Goal: Check status: Check status

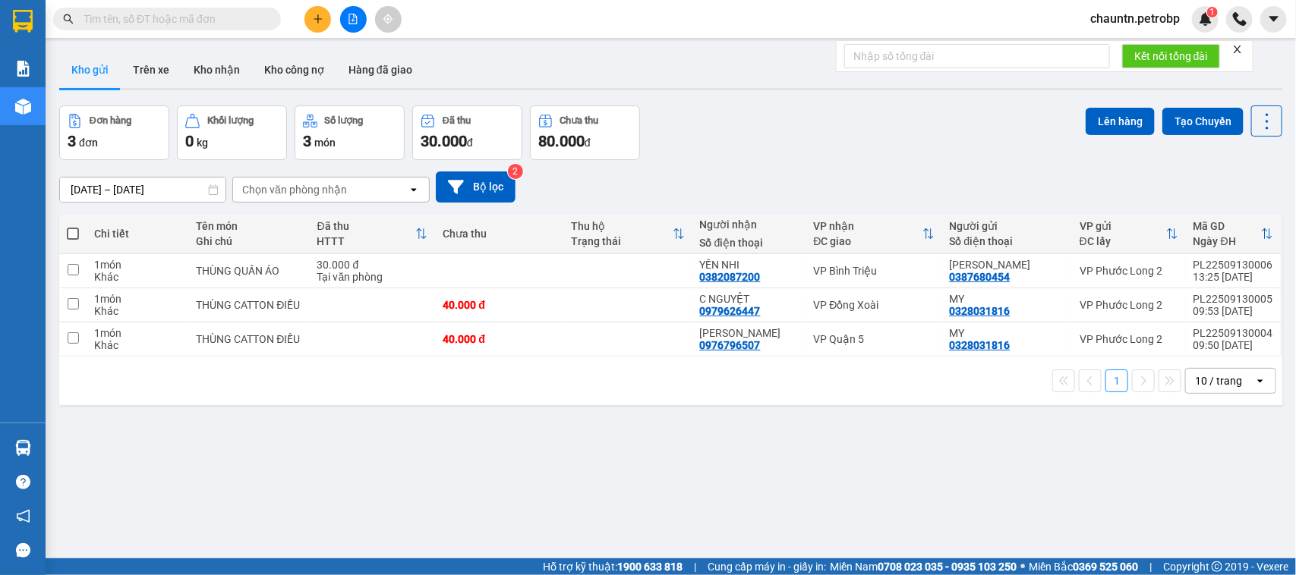
click at [340, 13] on button at bounding box center [353, 19] width 27 height 27
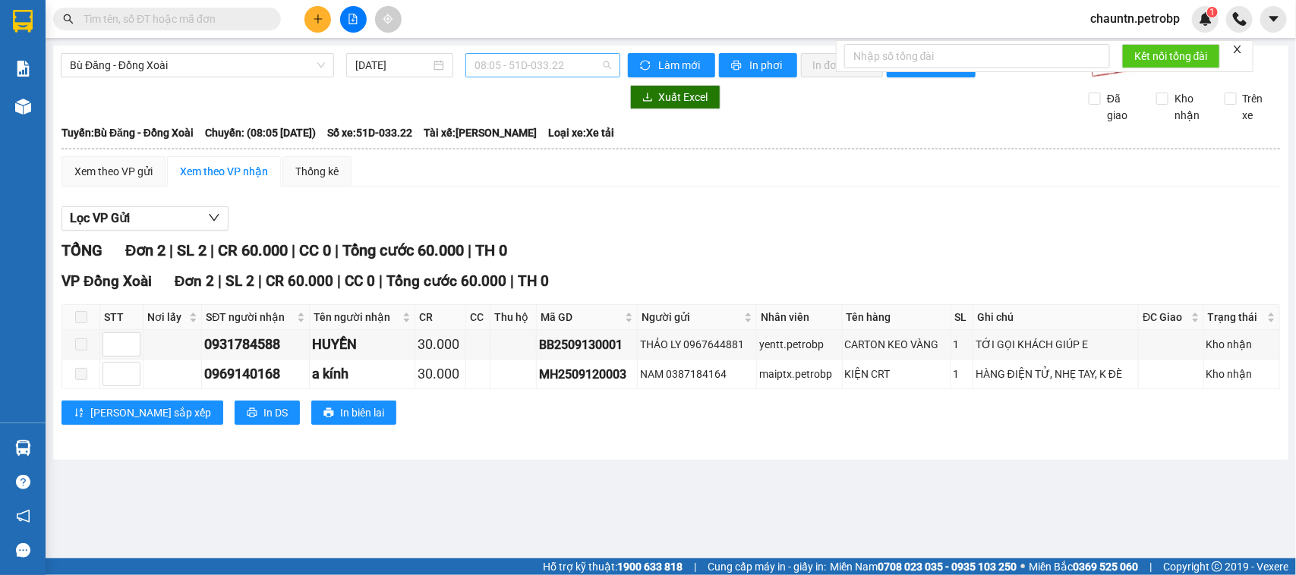
click at [522, 70] on span "08:05 - 51D-033.22" at bounding box center [542, 65] width 136 height 23
click at [241, 69] on span "Bù Đăng - Đồng Xoài" at bounding box center [197, 65] width 255 height 23
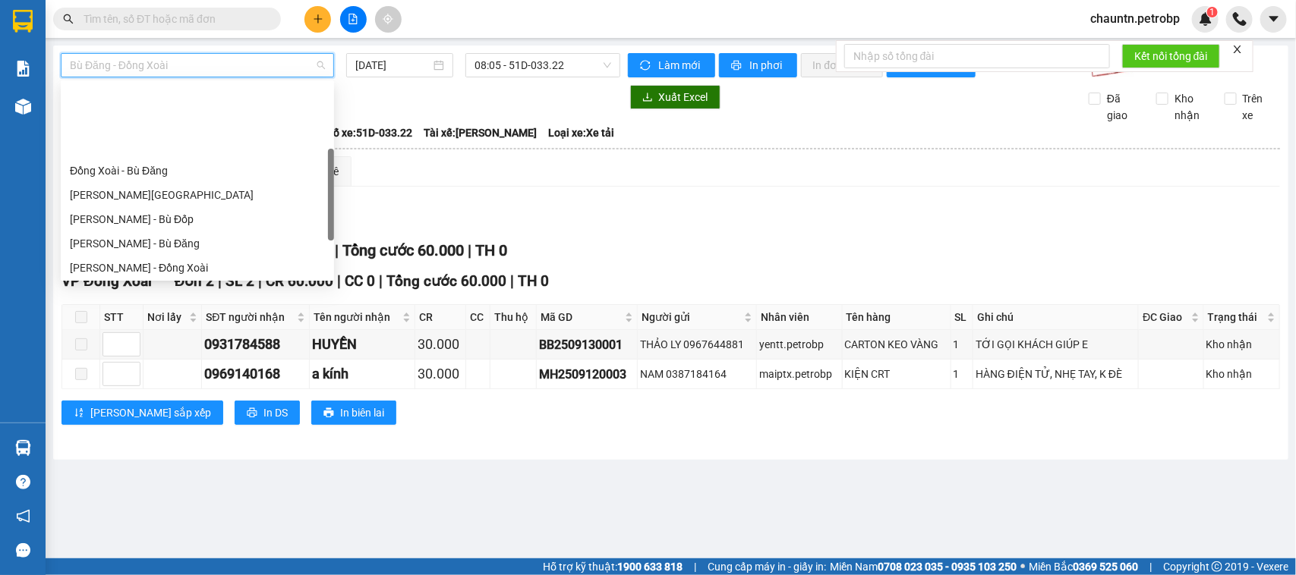
scroll to position [190, 0]
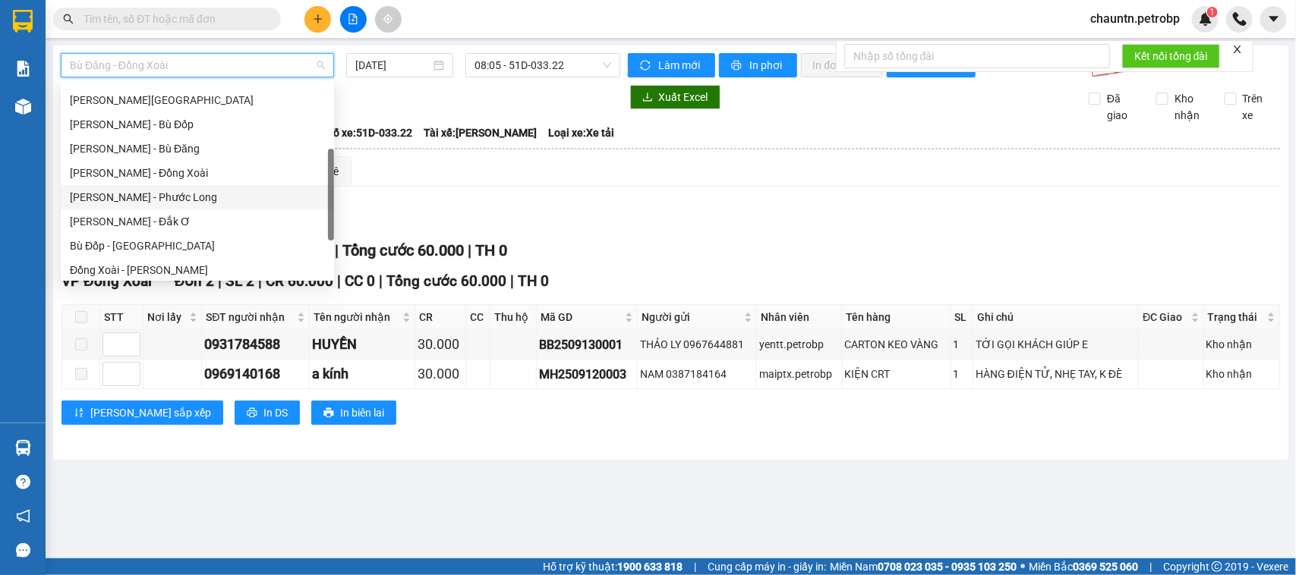
click at [177, 195] on div "[PERSON_NAME] - Phước Long" at bounding box center [197, 197] width 255 height 17
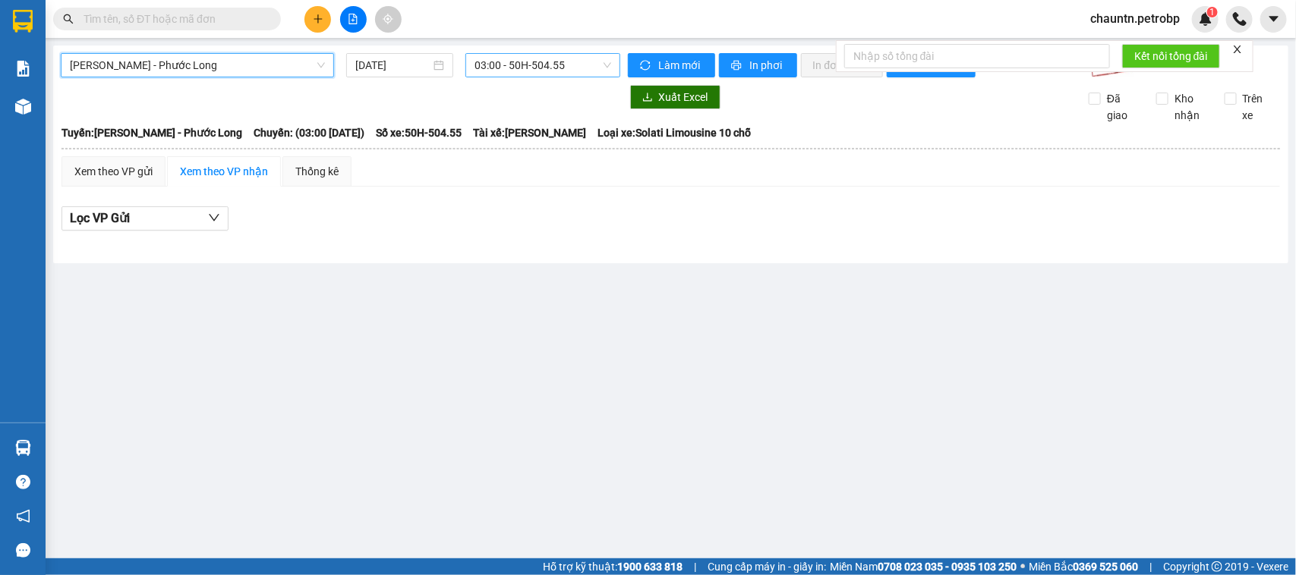
click at [534, 73] on span "03:00 - 50H-504.55" at bounding box center [542, 65] width 136 height 23
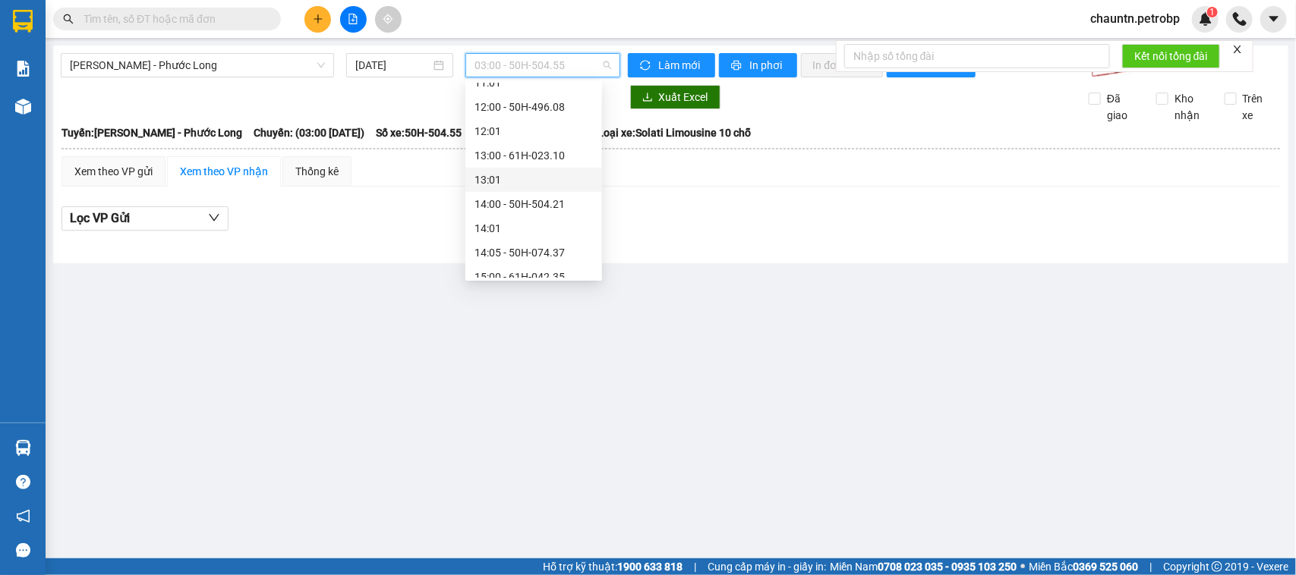
scroll to position [569, 0]
click at [549, 156] on div "14:05 - 50H-074.37" at bounding box center [533, 158] width 118 height 17
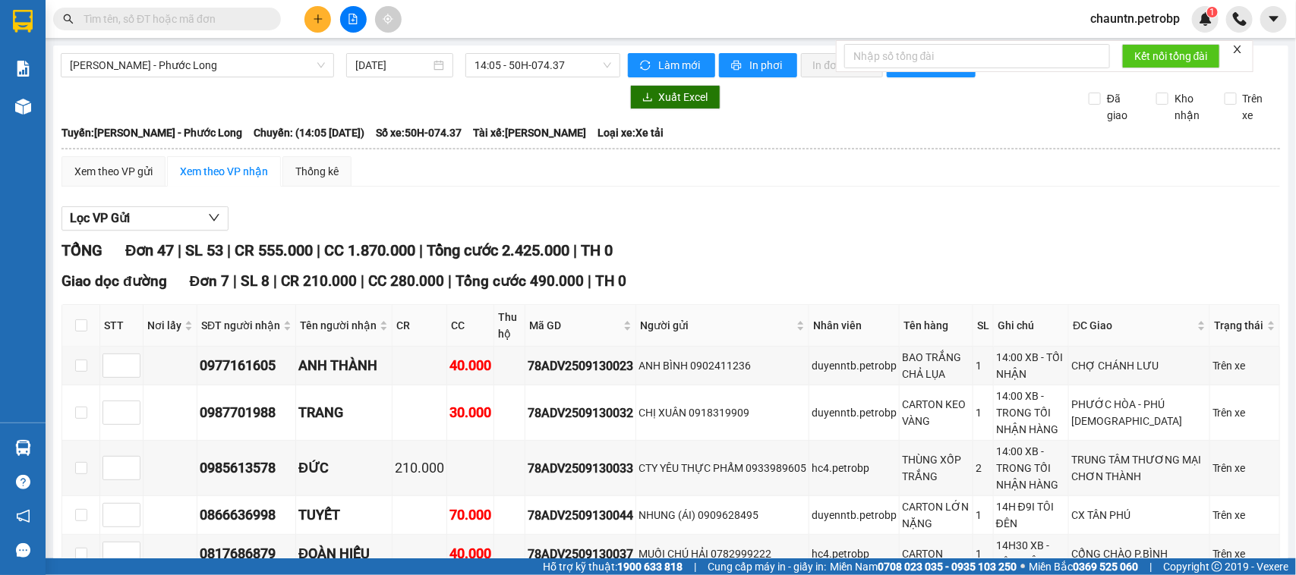
click at [490, 229] on div "Lọc VP Gửi" at bounding box center [670, 218] width 1218 height 25
click at [430, 67] on div "[DATE]" at bounding box center [399, 65] width 89 height 17
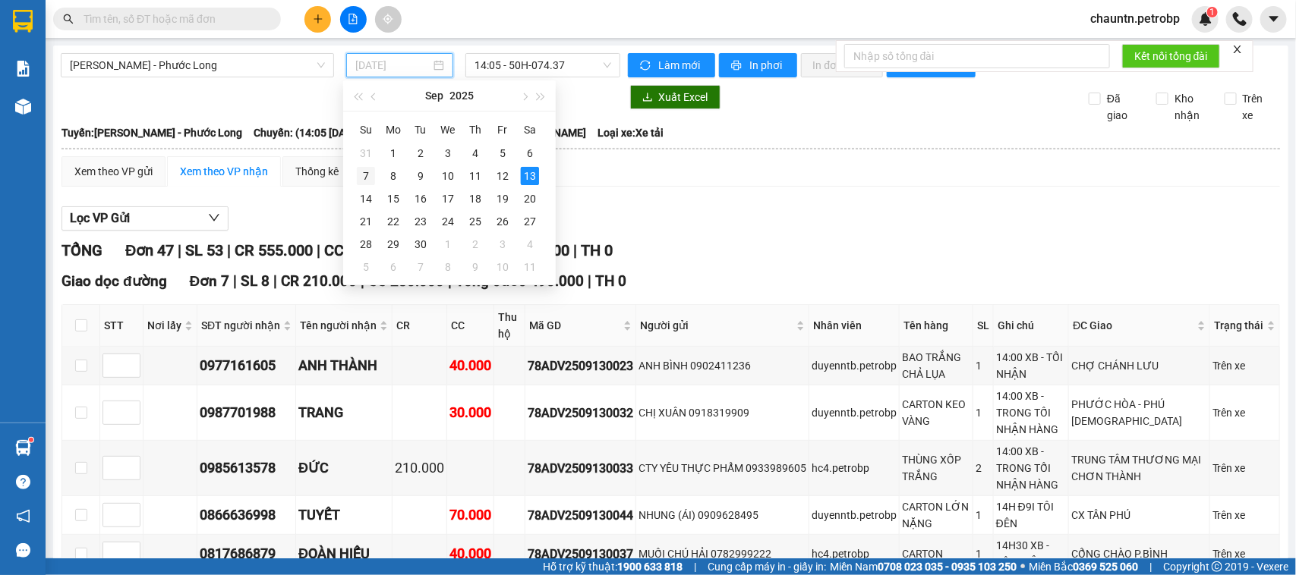
click at [368, 178] on div "7" at bounding box center [366, 176] width 18 height 18
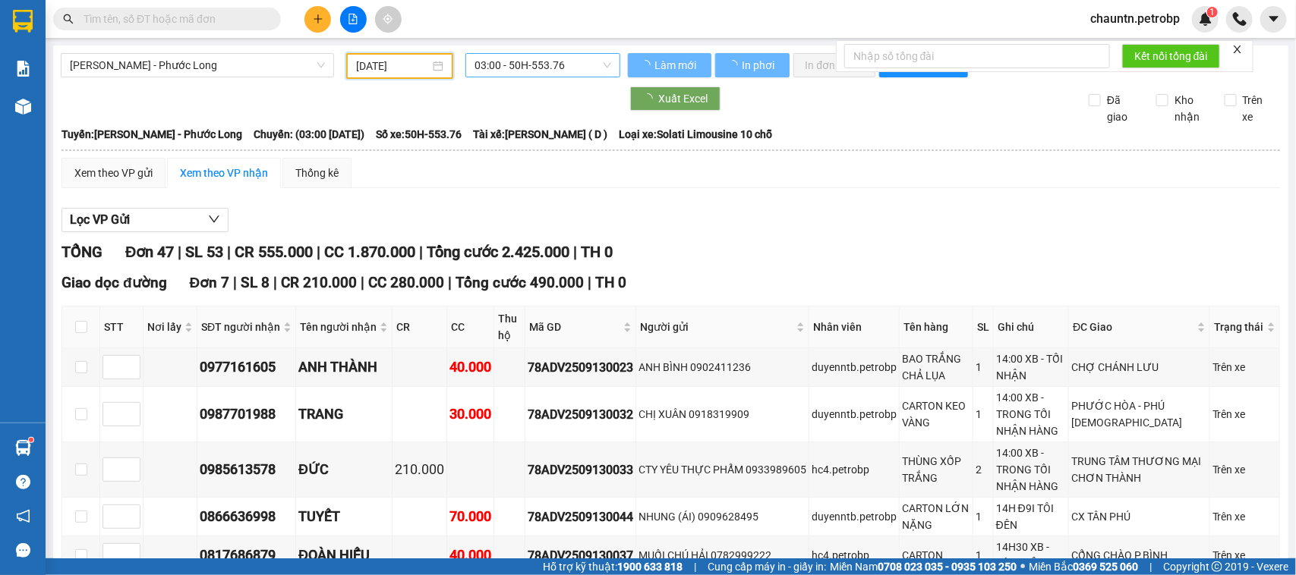
type input "[DATE]"
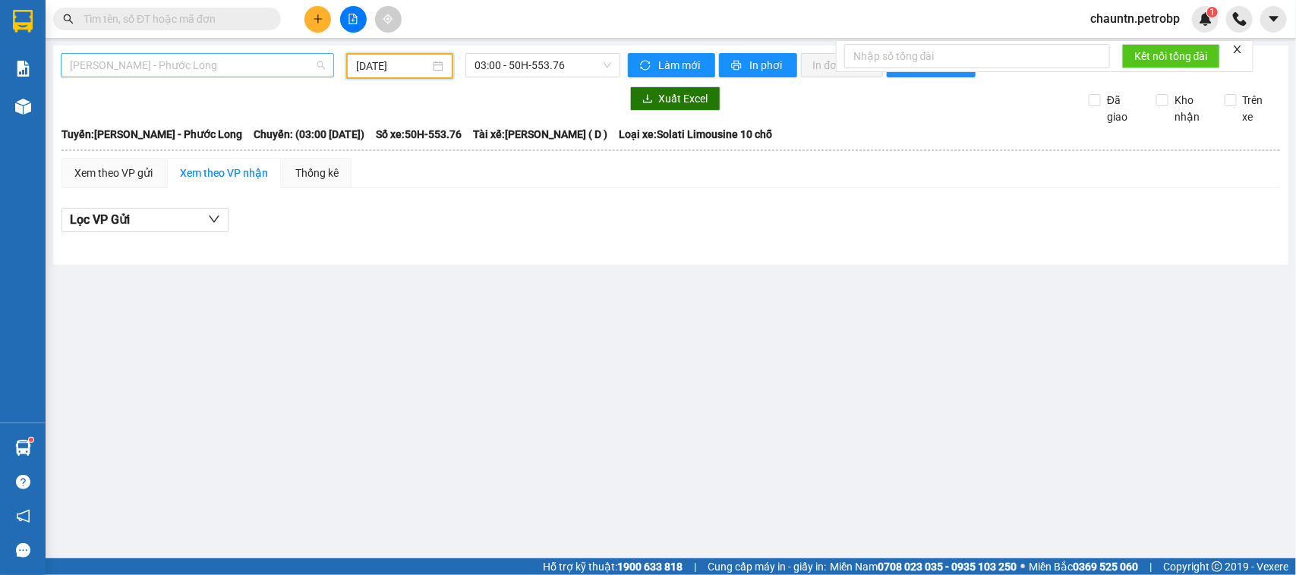
click at [224, 59] on span "[PERSON_NAME] - Phước Long" at bounding box center [197, 65] width 255 height 23
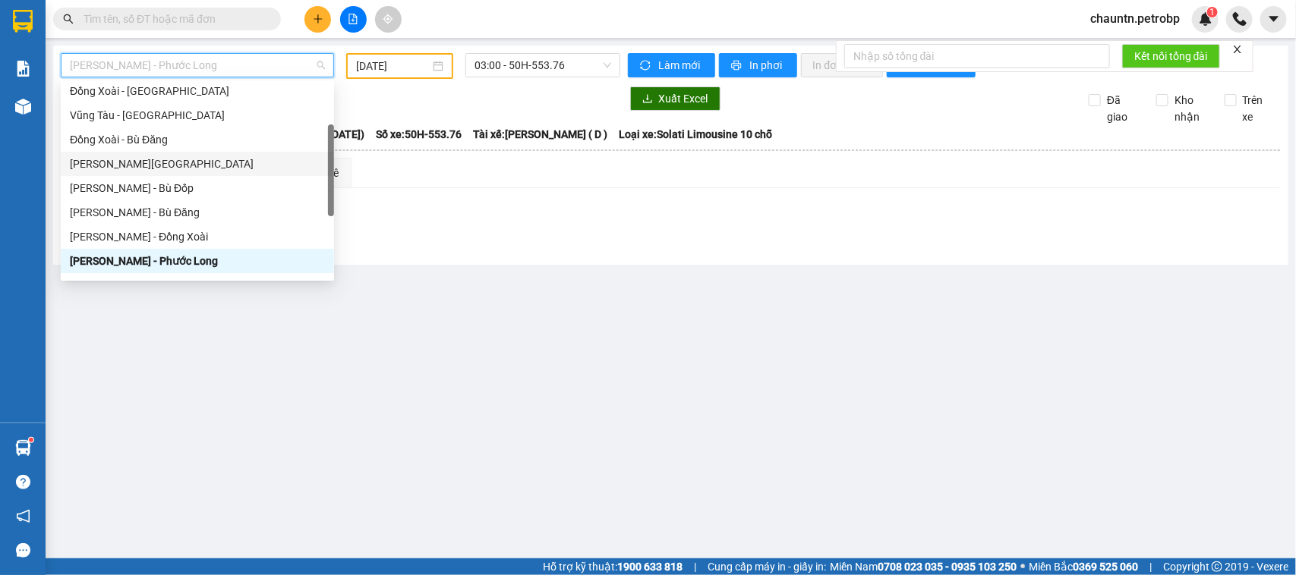
scroll to position [31, 0]
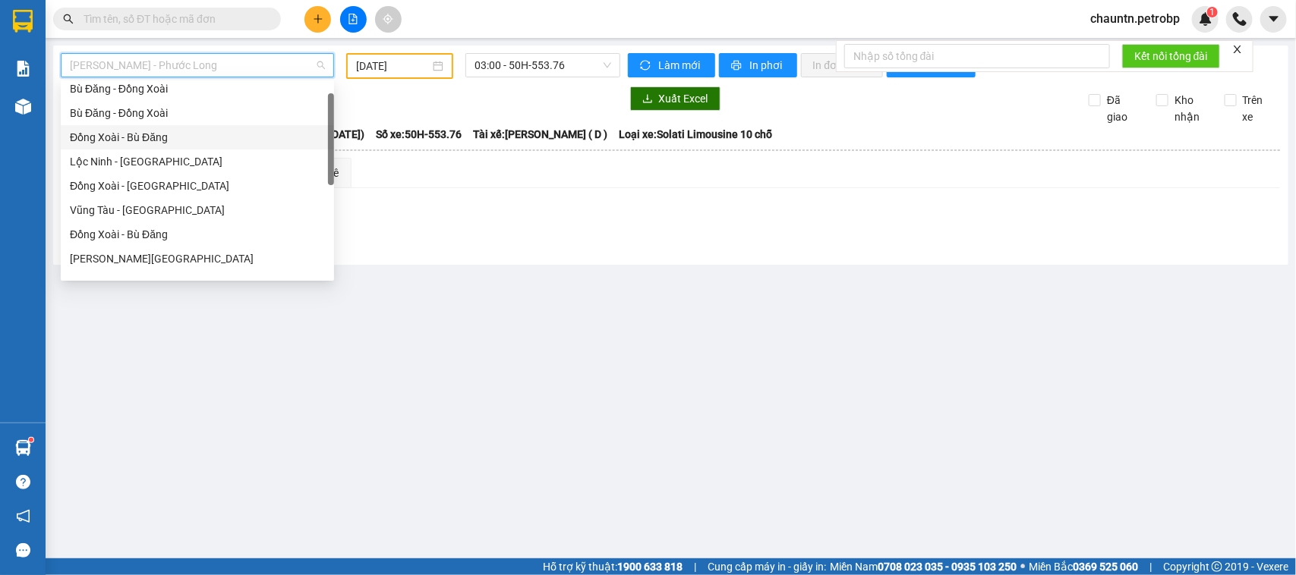
click at [184, 134] on div "Đồng Xoài - Bù Đăng" at bounding box center [197, 137] width 255 height 17
type input "[DATE]"
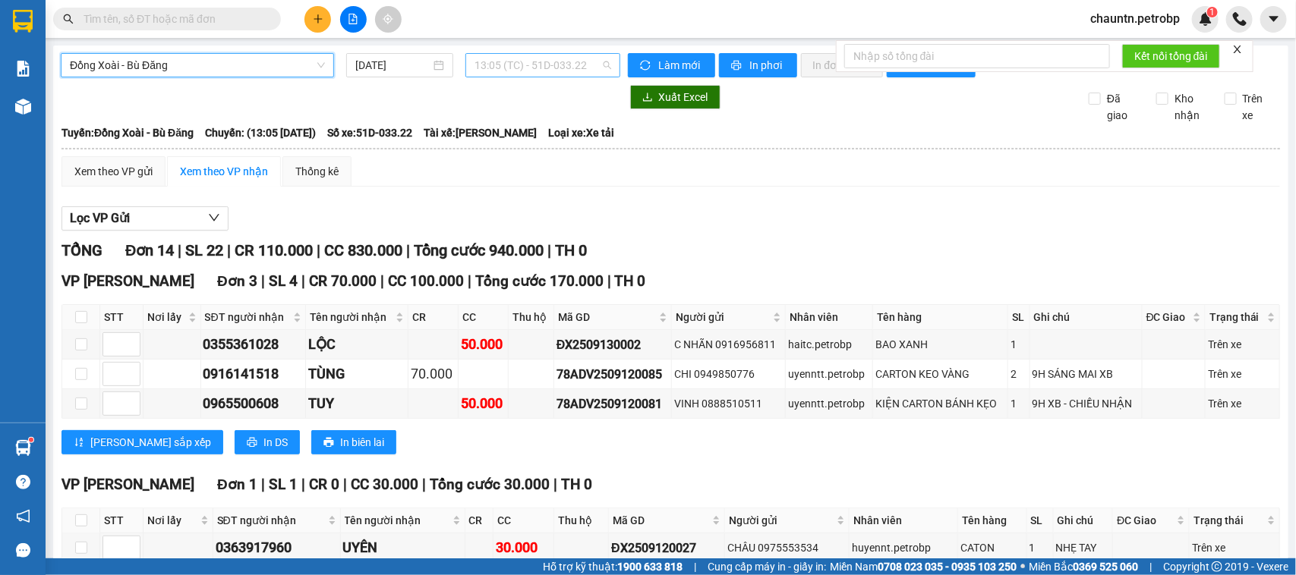
click at [520, 63] on span "13:05 (TC) - 51D-033.22" at bounding box center [542, 65] width 136 height 23
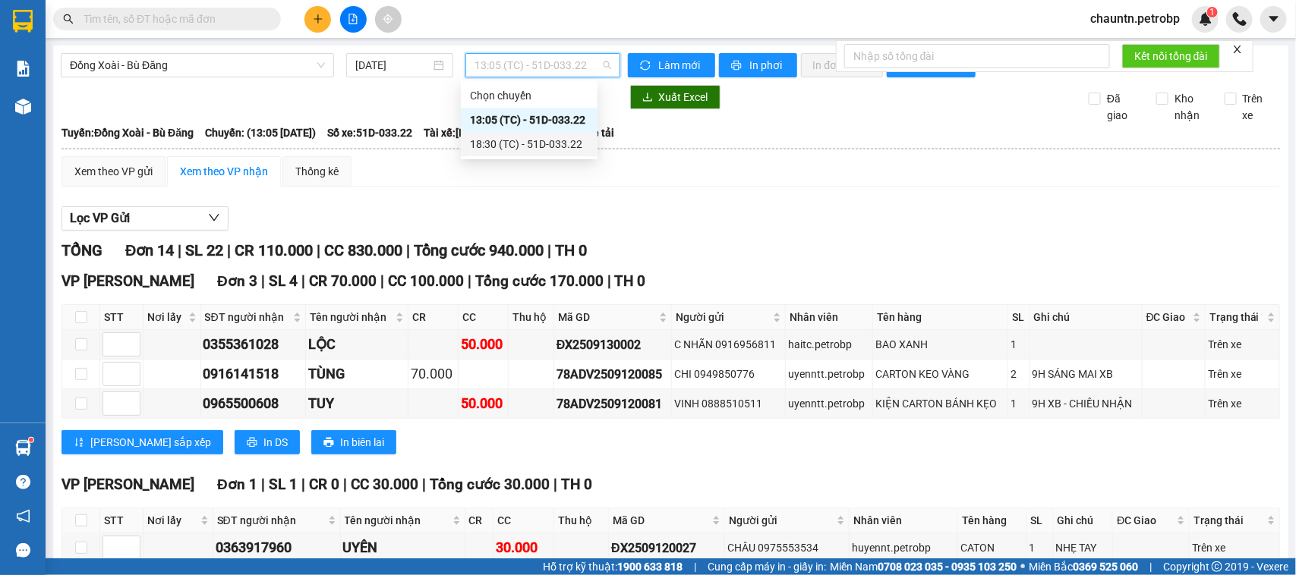
click at [512, 143] on div "18:30 (TC) - 51D-033.22" at bounding box center [529, 144] width 118 height 17
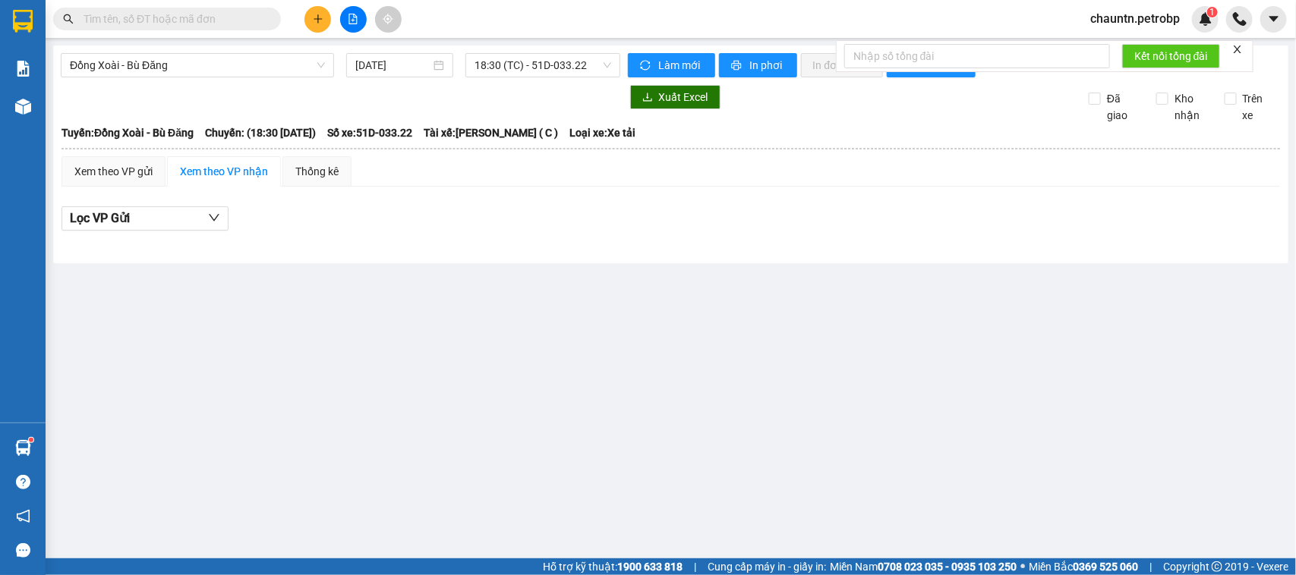
click at [560, 52] on div "Đồng Xoài - [GEOGRAPHIC_DATA] Đăng [DATE] 18:30 (TC) - 51D-033.22 Làm mới In ph…" at bounding box center [670, 155] width 1235 height 218
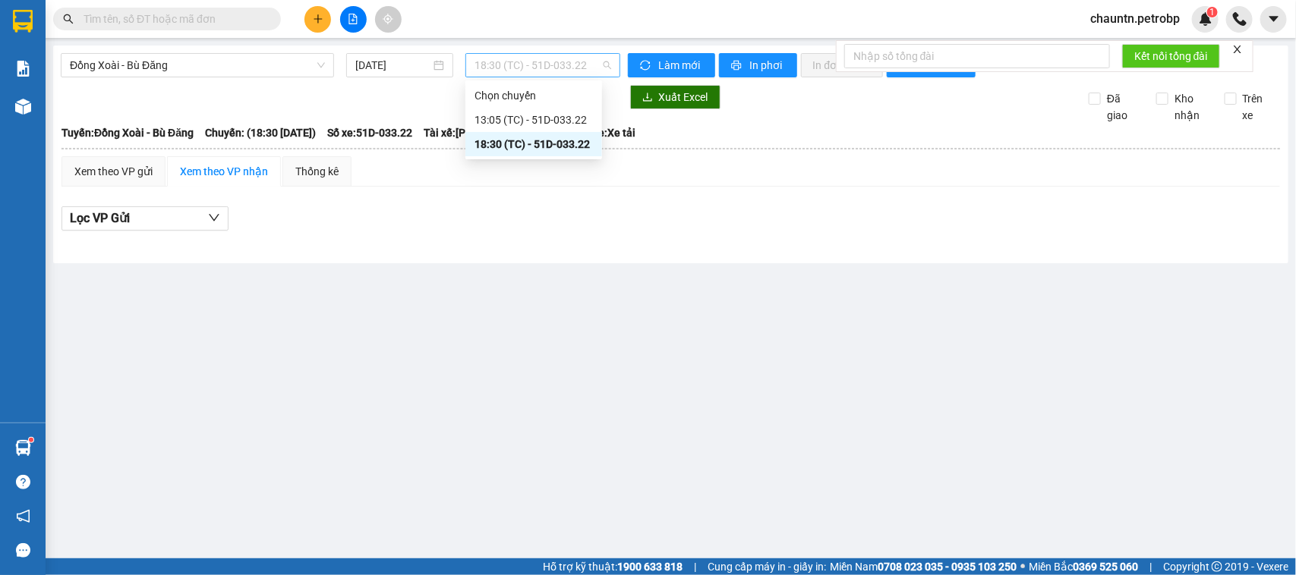
click at [544, 55] on span "18:30 (TC) - 51D-033.22" at bounding box center [542, 65] width 136 height 23
click at [550, 121] on div "13:05 (TC) - 51D-033.22" at bounding box center [533, 120] width 118 height 17
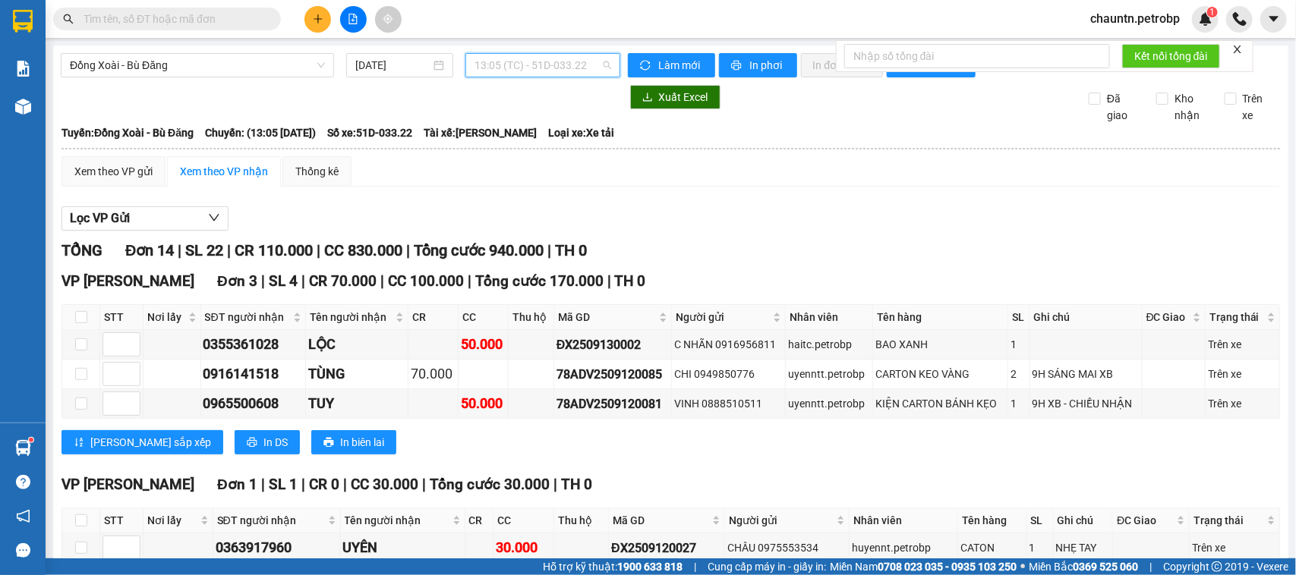
click at [552, 66] on span "13:05 (TC) - 51D-033.22" at bounding box center [542, 65] width 136 height 23
click at [540, 149] on div "18:30 (TC) - 51D-033.22" at bounding box center [529, 144] width 118 height 17
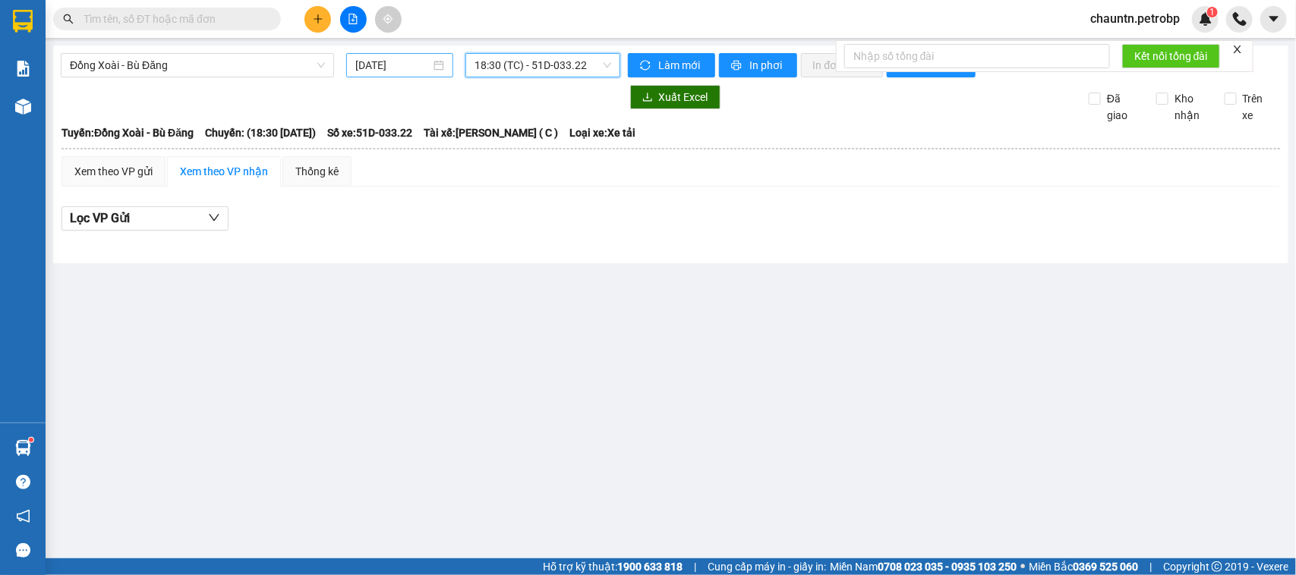
click at [392, 71] on input "[DATE]" at bounding box center [392, 65] width 75 height 17
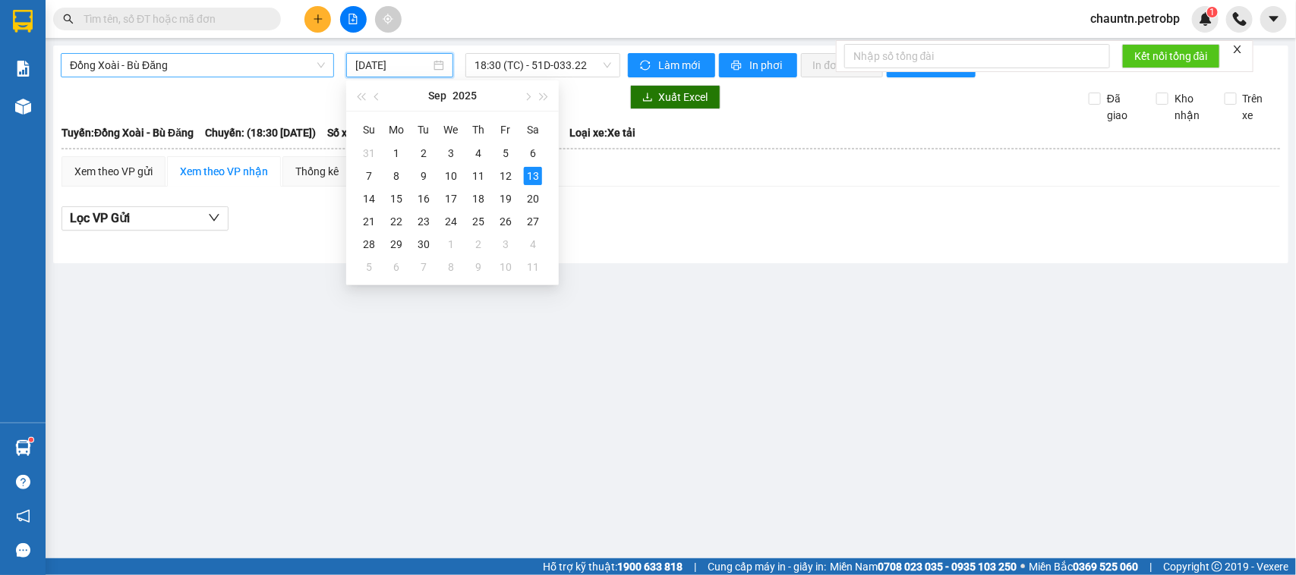
click at [238, 72] on span "Đồng Xoài - Bù Đăng" at bounding box center [197, 65] width 255 height 23
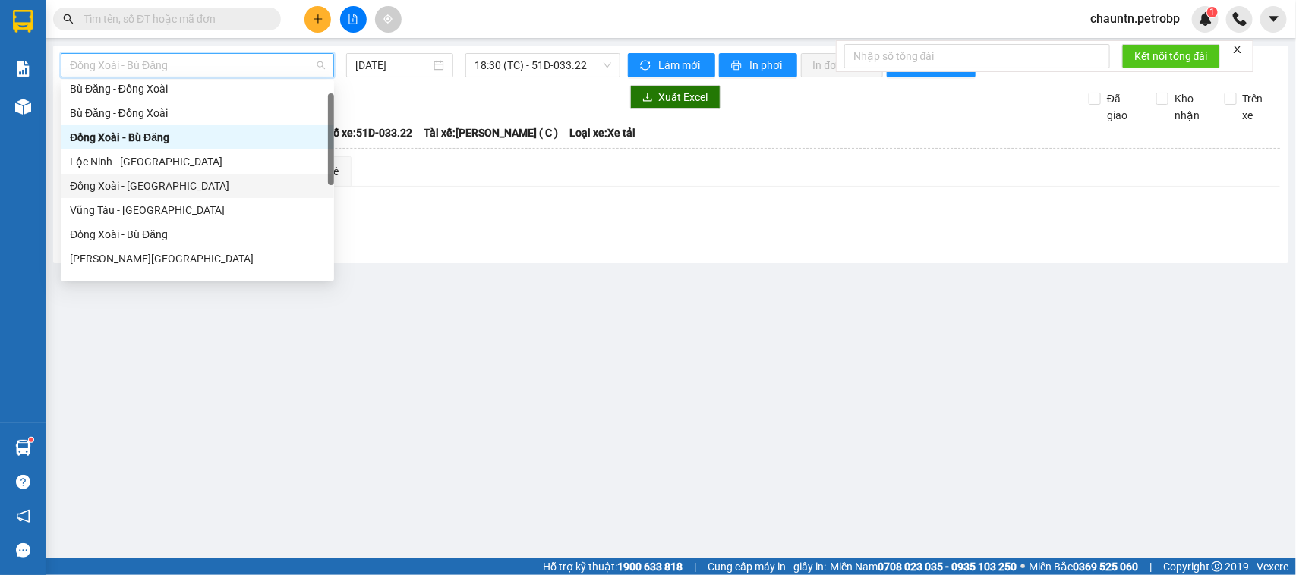
click at [163, 188] on div "Đồng Xoài - [GEOGRAPHIC_DATA]" at bounding box center [197, 186] width 255 height 17
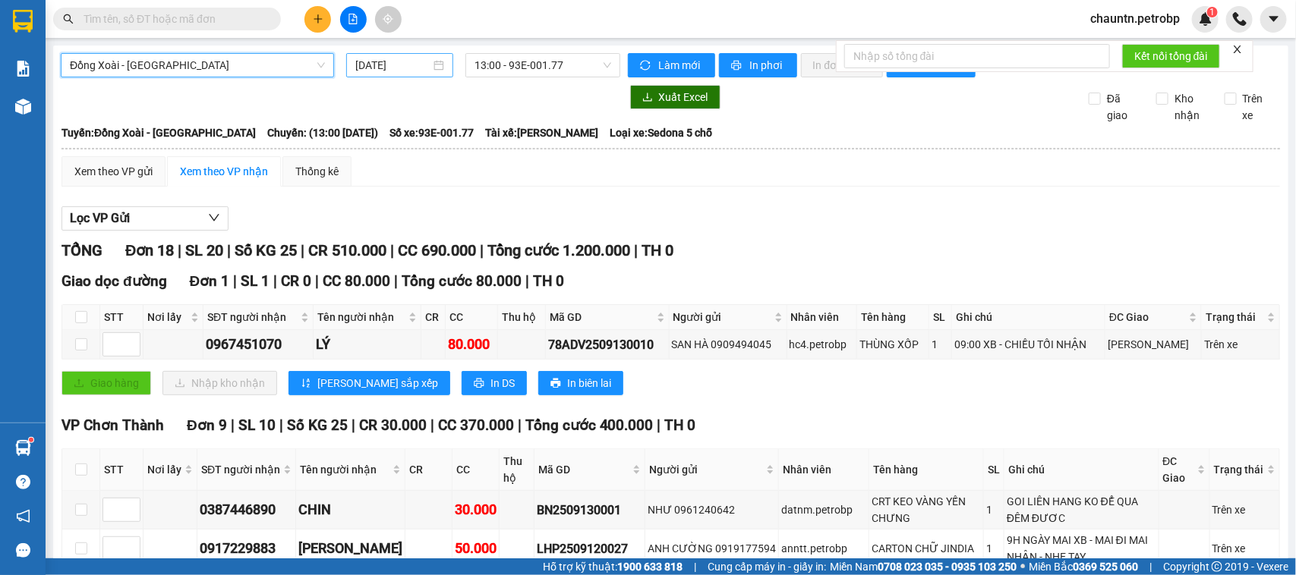
click at [415, 65] on input "[DATE]" at bounding box center [392, 65] width 75 height 17
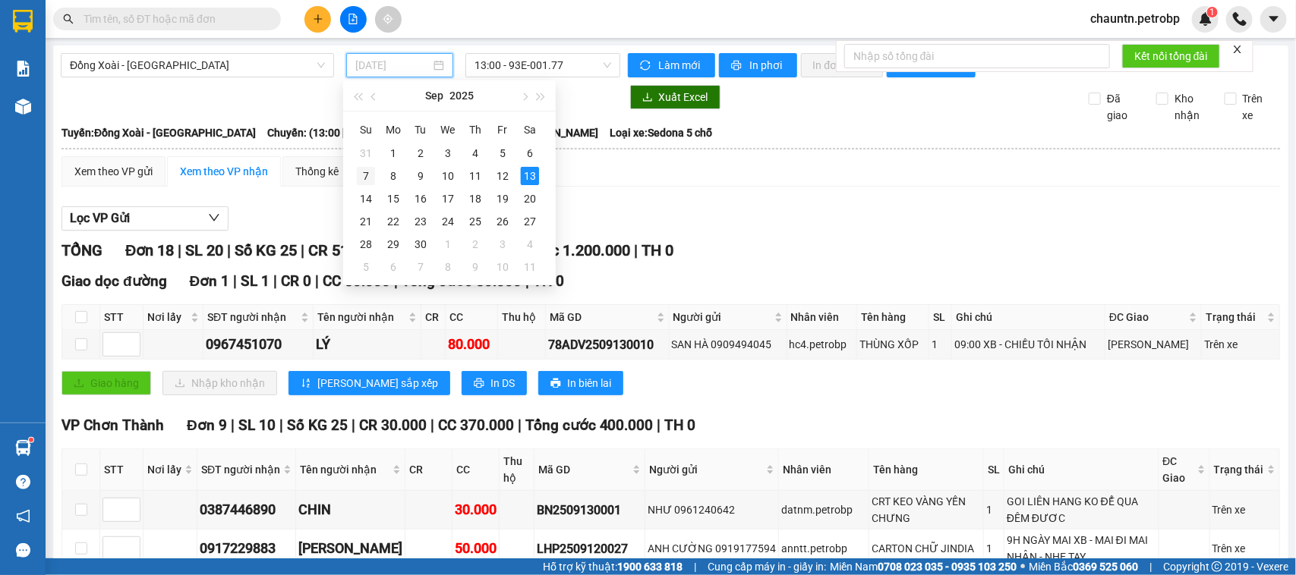
click at [363, 173] on div "7" at bounding box center [366, 176] width 18 height 18
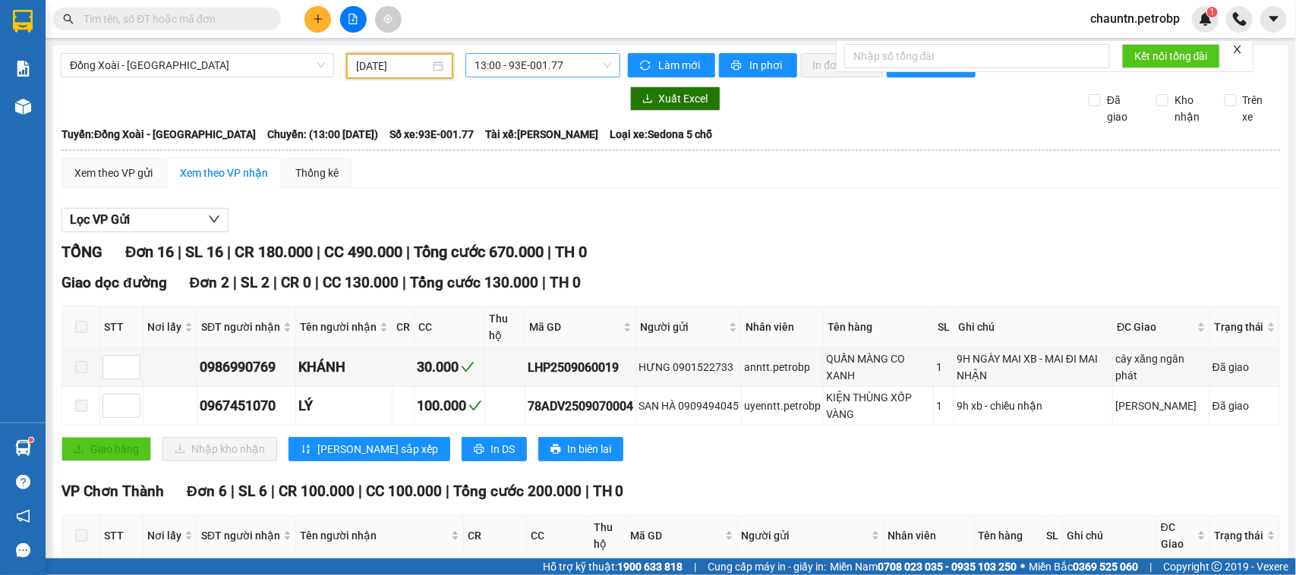
click at [530, 61] on span "13:00 - 93E-001.77" at bounding box center [542, 65] width 136 height 23
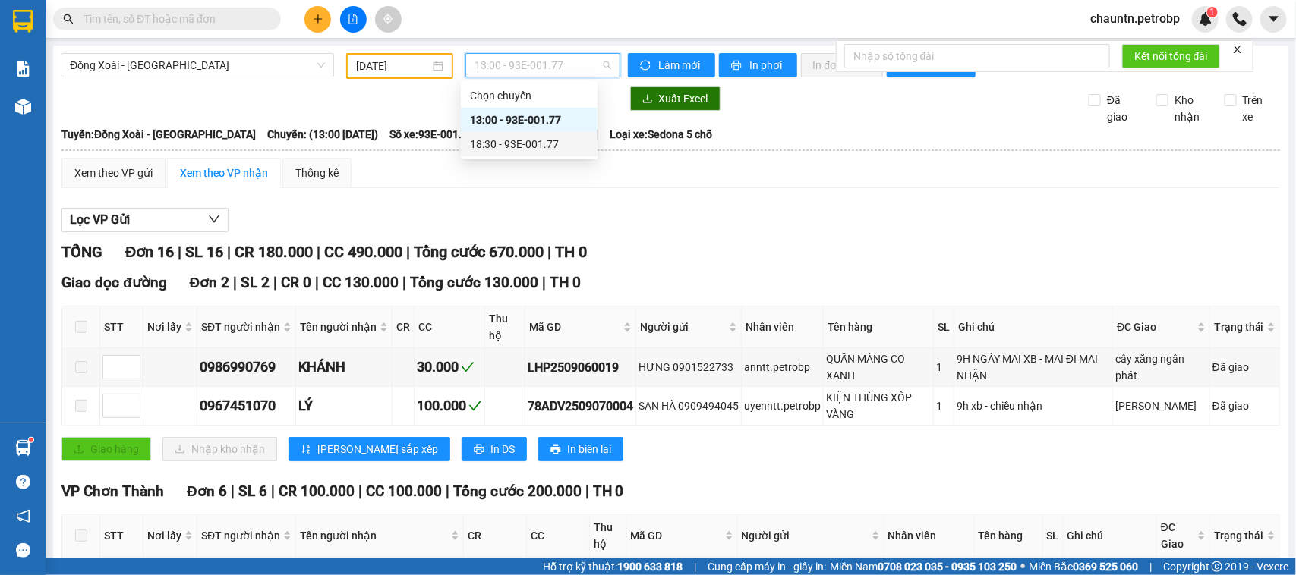
click at [524, 132] on div "18:30 - 93E-001.77" at bounding box center [529, 144] width 137 height 24
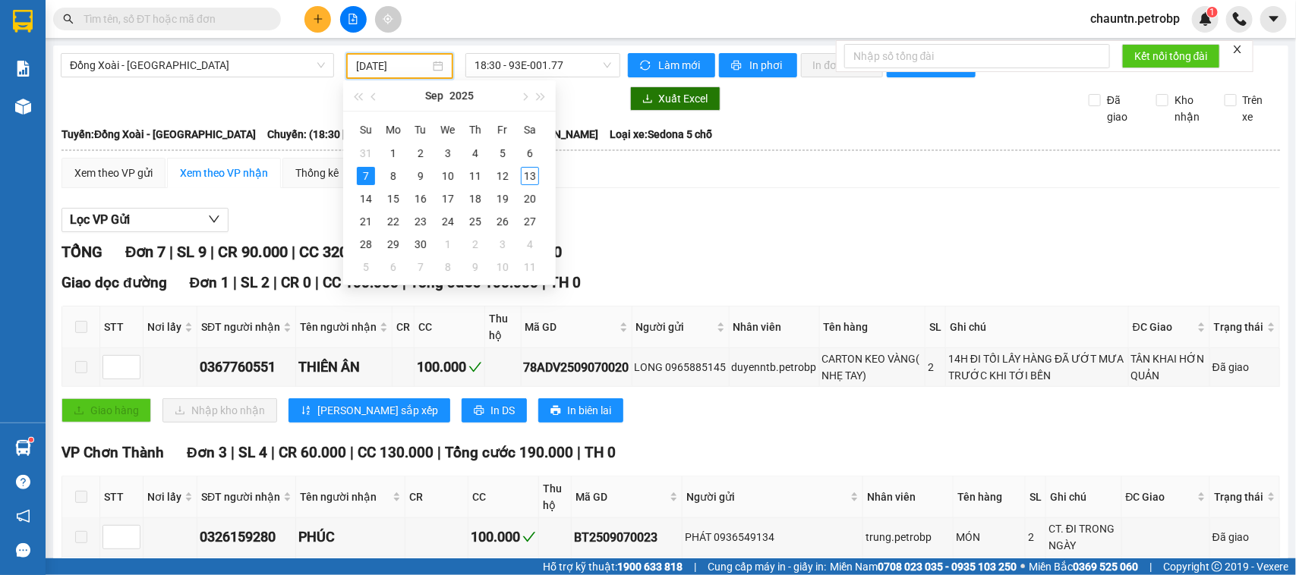
click at [373, 68] on input "[DATE]" at bounding box center [393, 66] width 74 height 17
click at [373, 159] on div "31" at bounding box center [366, 153] width 18 height 18
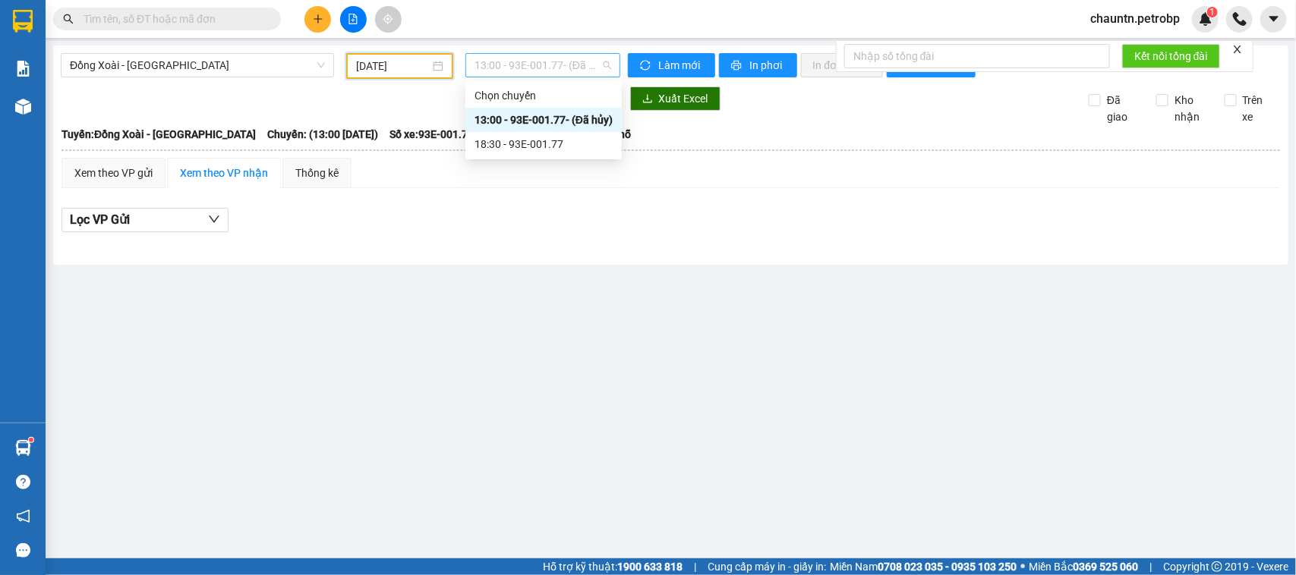
click at [528, 63] on span "13:00 - 93E-001.77 - (Đã hủy)" at bounding box center [542, 65] width 136 height 23
click at [524, 140] on div "18:30 - 93E-001.77" at bounding box center [543, 144] width 138 height 17
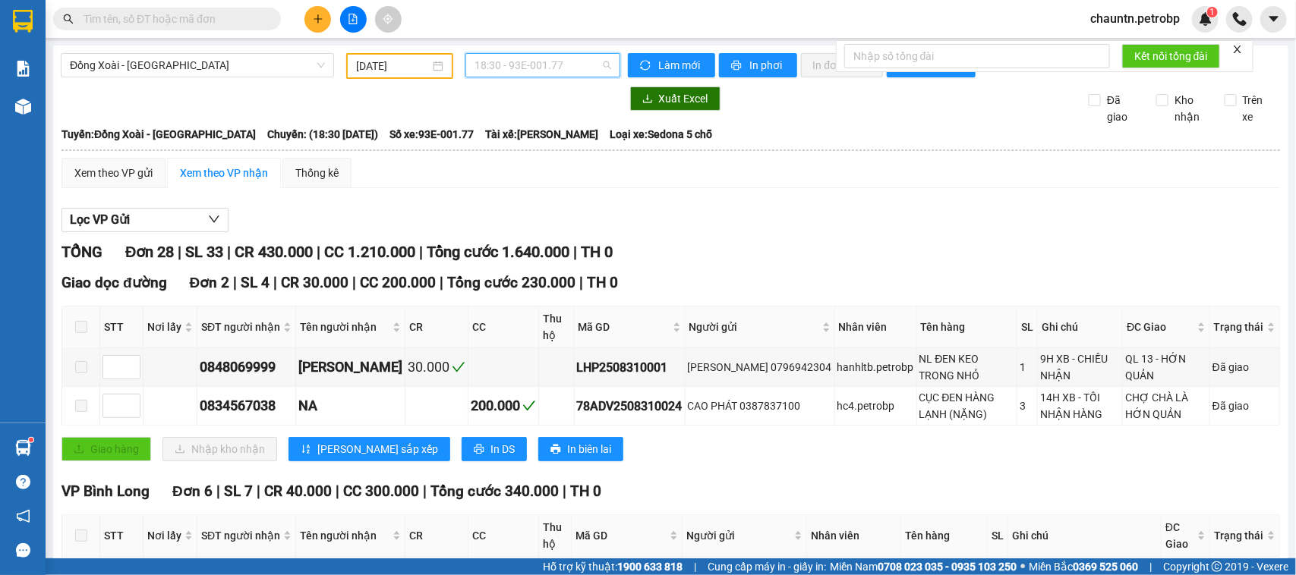
click at [537, 70] on span "18:30 - 93E-001.77" at bounding box center [542, 65] width 136 height 23
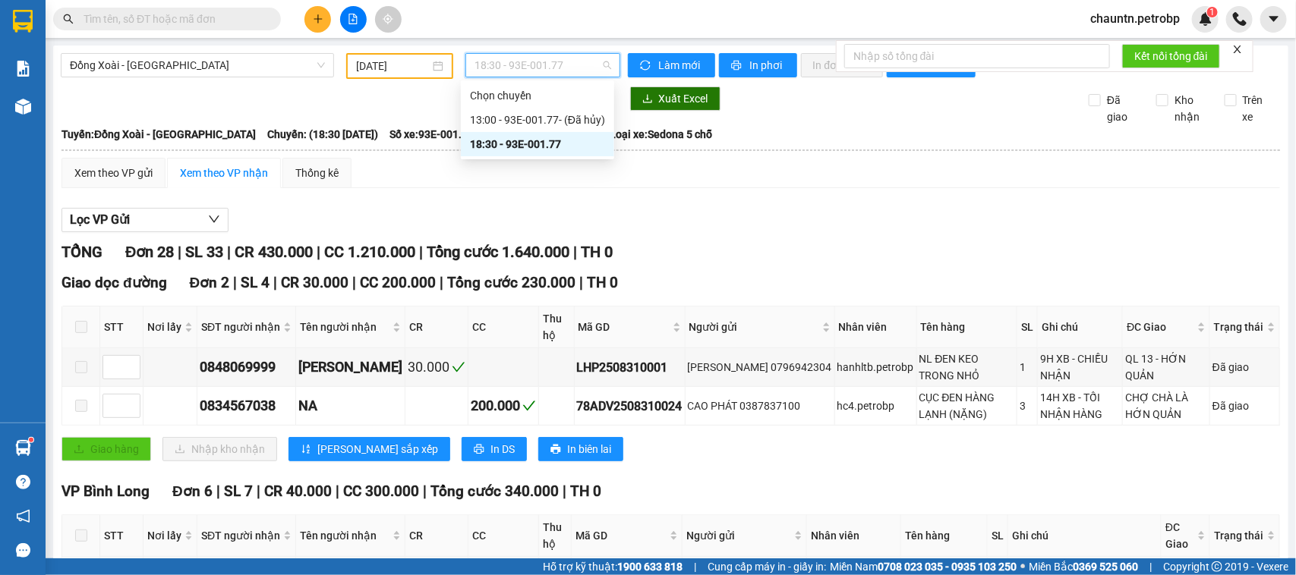
click at [520, 147] on div "18:30 - 93E-001.77" at bounding box center [537, 144] width 135 height 17
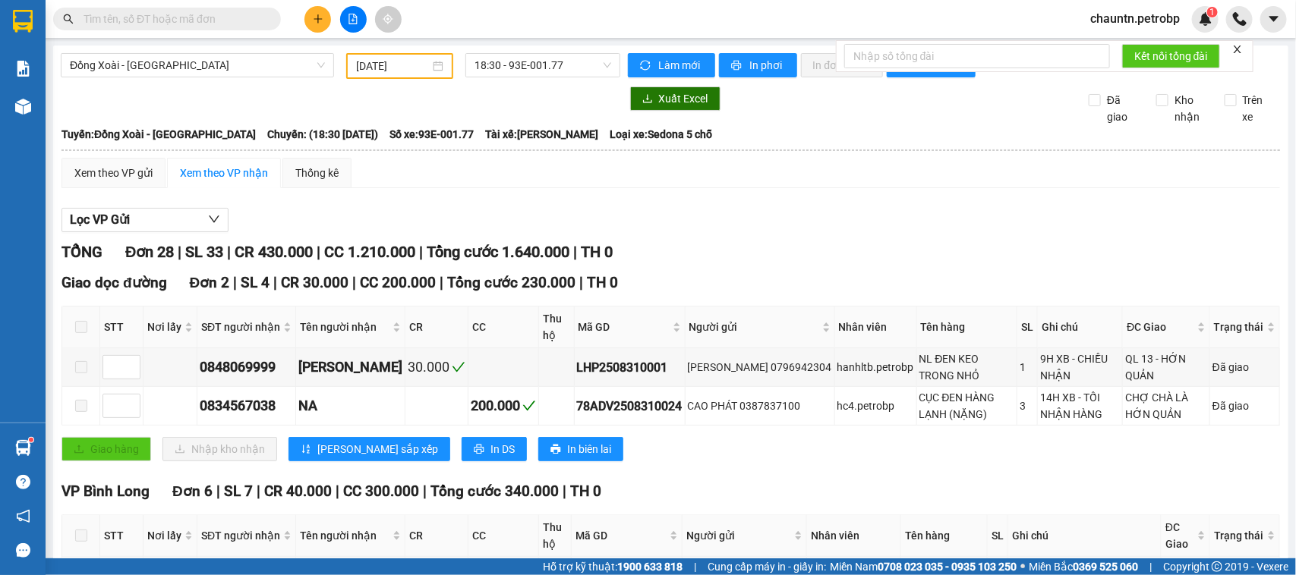
click at [384, 67] on input "[DATE]" at bounding box center [393, 66] width 74 height 17
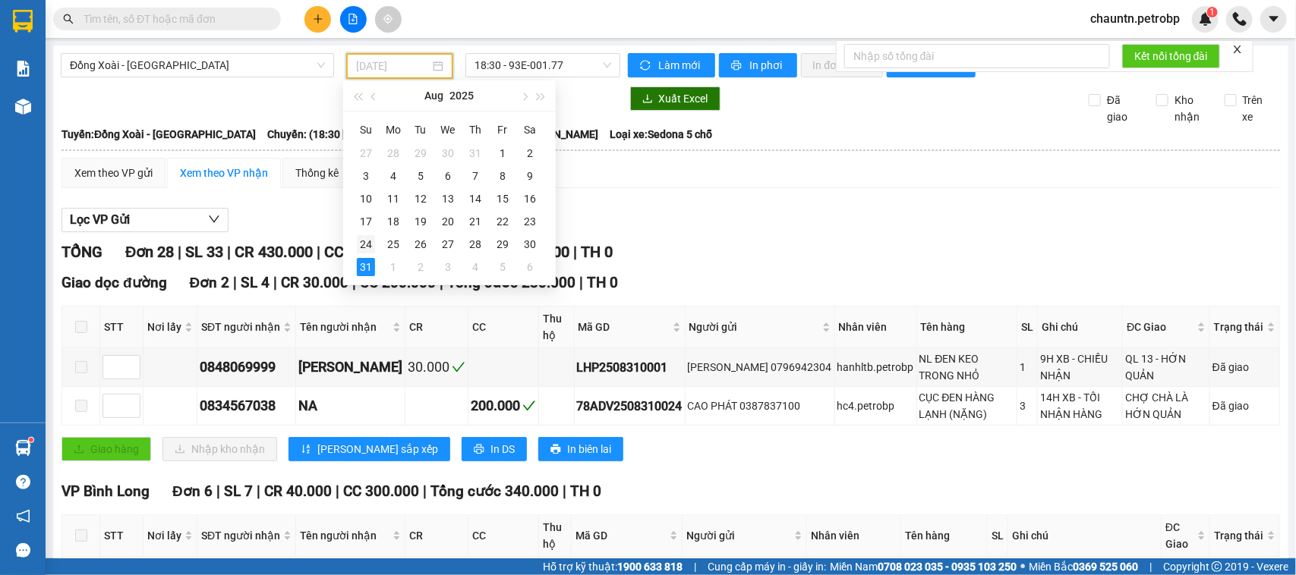
click at [370, 243] on div "24" at bounding box center [366, 244] width 18 height 18
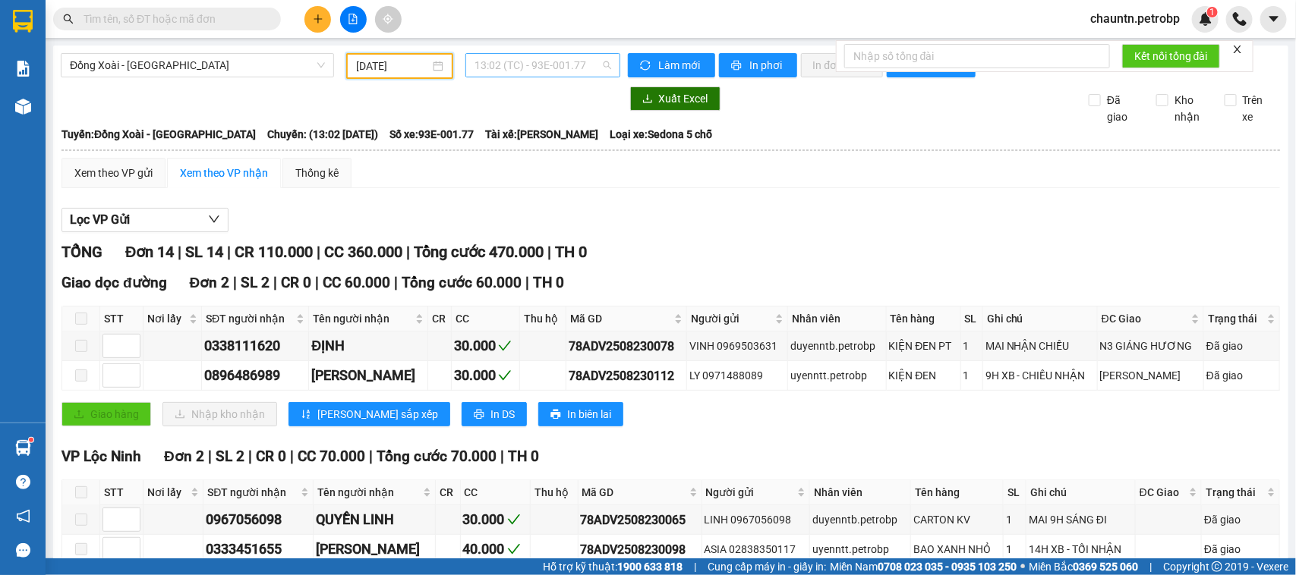
click at [541, 67] on span "13:02 (TC) - 93E-001.77" at bounding box center [542, 65] width 136 height 23
click at [525, 134] on div "18:31 (TC) - 93E-001.77" at bounding box center [529, 144] width 137 height 24
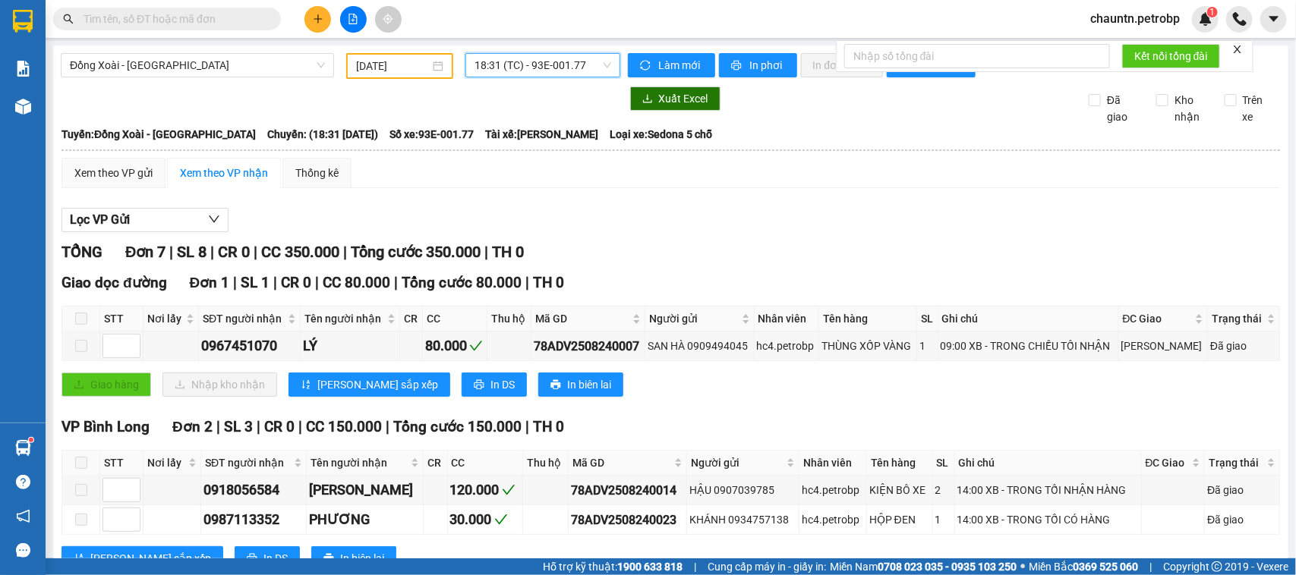
click at [547, 68] on span "18:31 (TC) - 93E-001.77" at bounding box center [542, 65] width 136 height 23
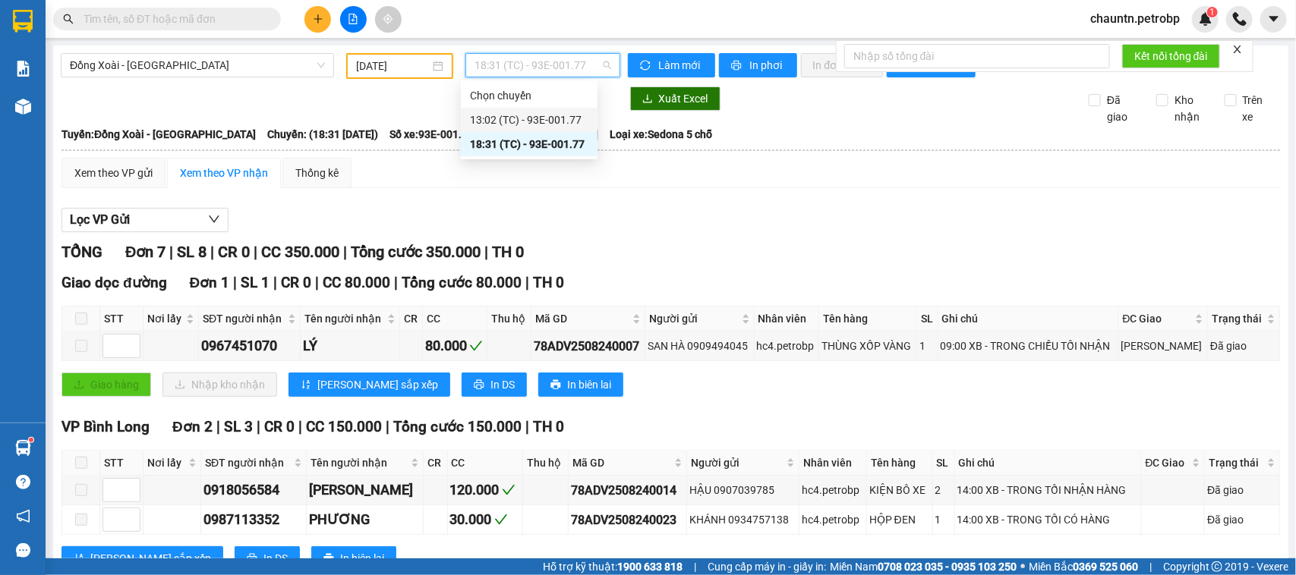
click at [534, 118] on div "13:02 (TC) - 93E-001.77" at bounding box center [529, 120] width 118 height 17
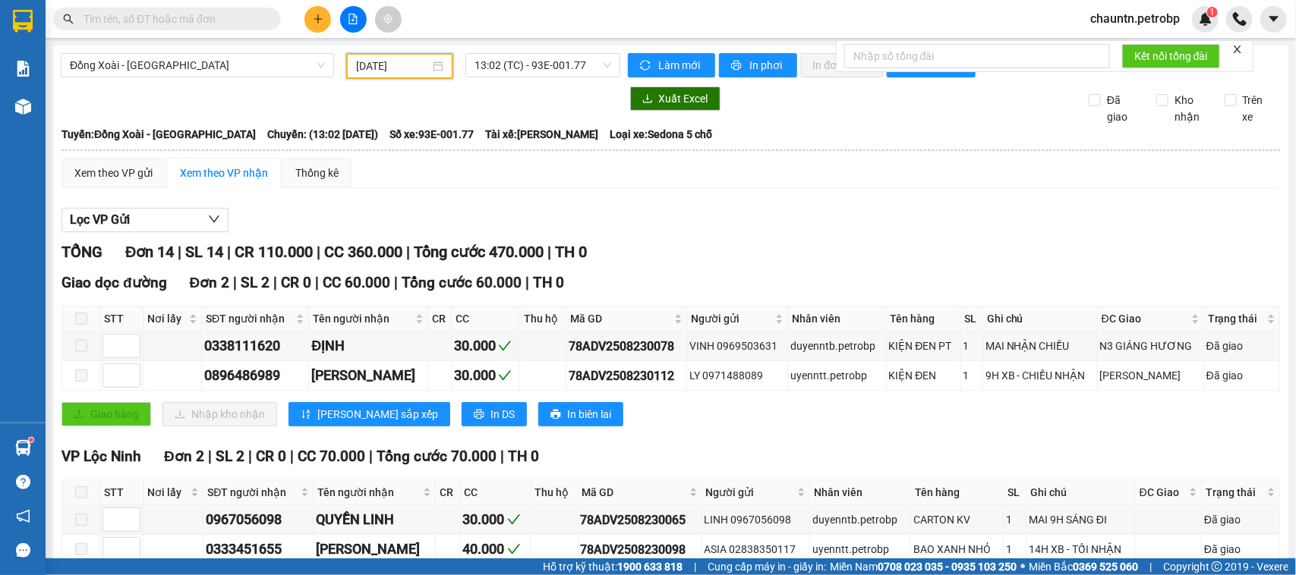
click at [404, 58] on input "[DATE]" at bounding box center [393, 66] width 74 height 17
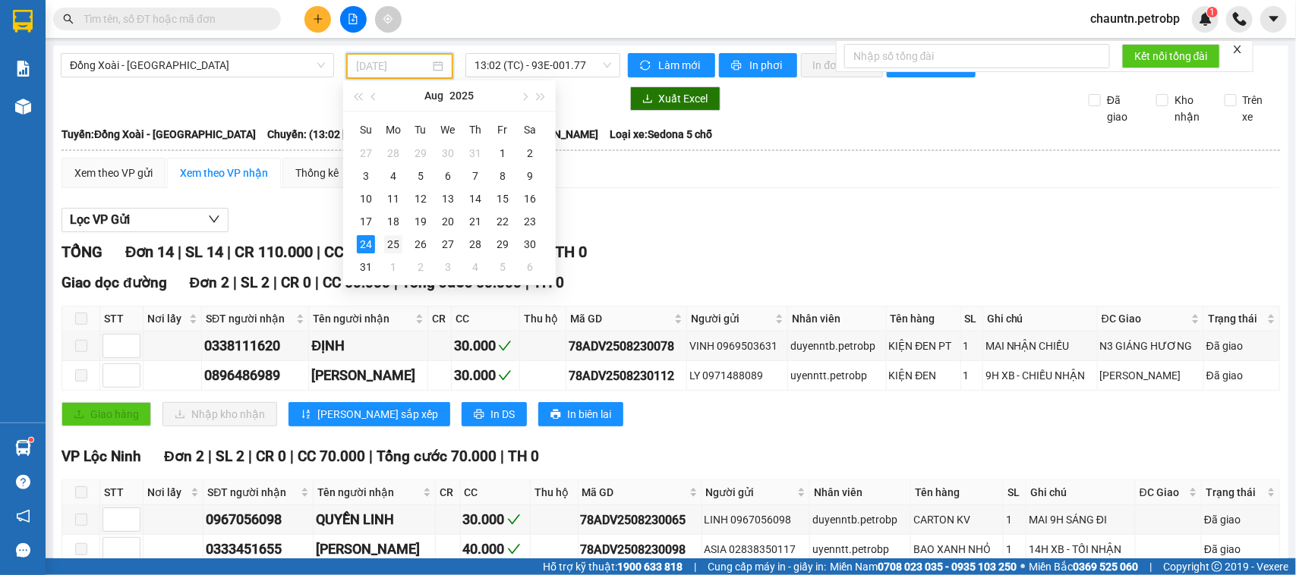
click at [389, 240] on div "25" at bounding box center [393, 244] width 18 height 18
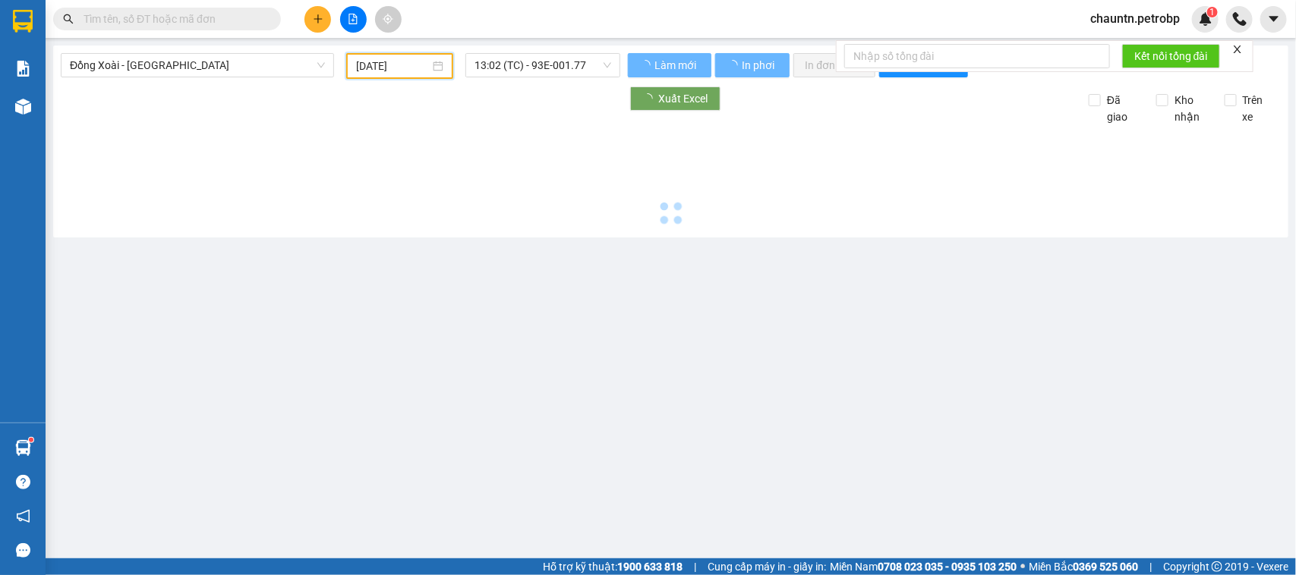
type input "[DATE]"
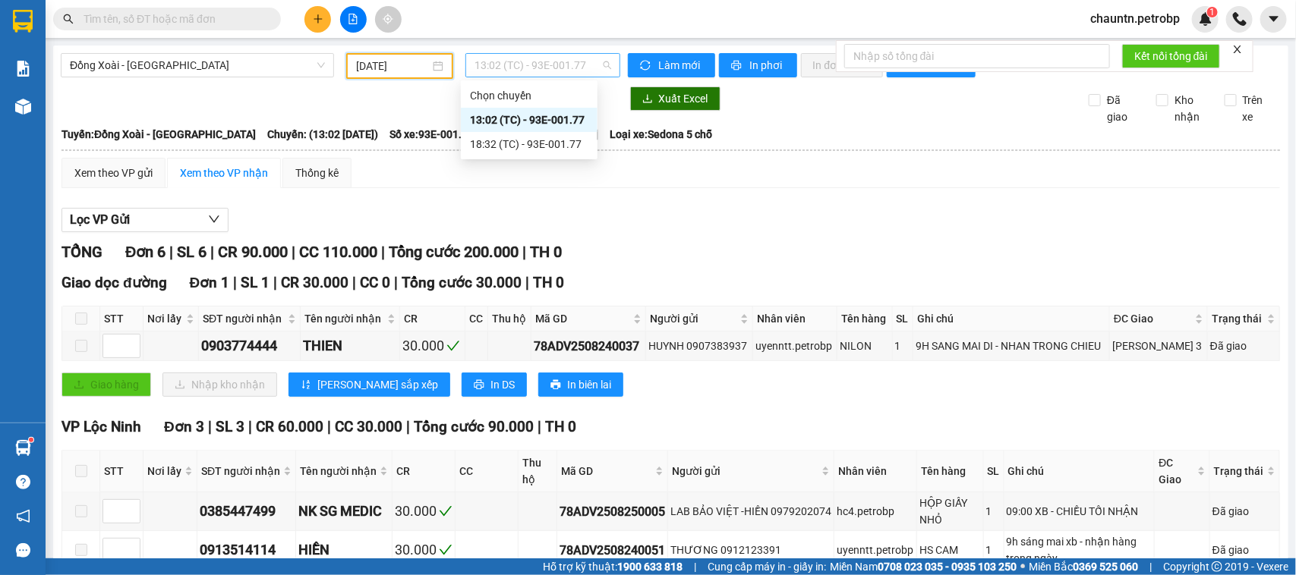
click at [532, 73] on span "13:02 (TC) - 93E-001.77" at bounding box center [542, 65] width 136 height 23
click at [544, 116] on div "13:02 (TC) - 93E-001.77" at bounding box center [529, 120] width 118 height 17
click at [550, 62] on span "13:02 (TC) - 93E-001.77" at bounding box center [542, 65] width 136 height 23
click at [539, 134] on div "18:32 (TC) - 93E-001.77" at bounding box center [529, 144] width 137 height 24
